Goal: Information Seeking & Learning: Learn about a topic

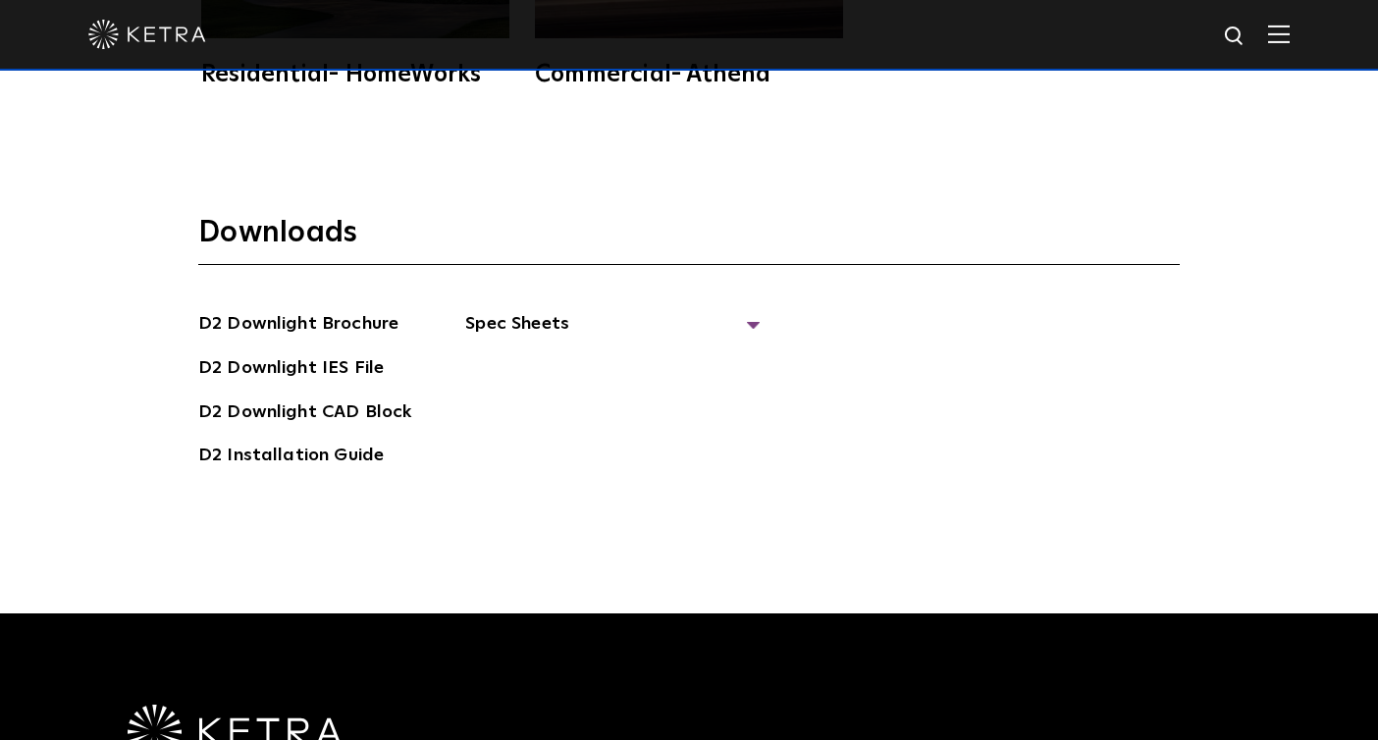
scroll to position [5687, 0]
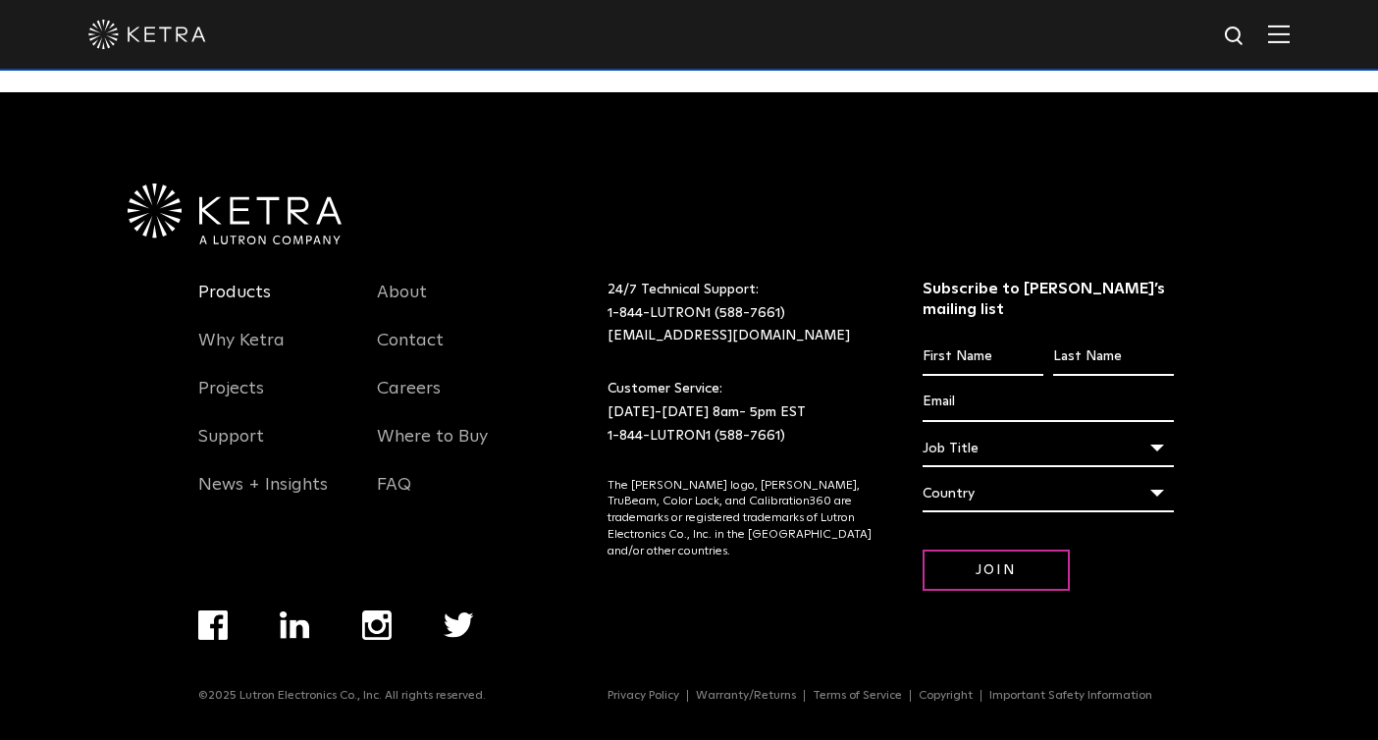
click at [248, 282] on link "Products" at bounding box center [234, 304] width 73 height 45
